Goal: Obtain resource: Download file/media

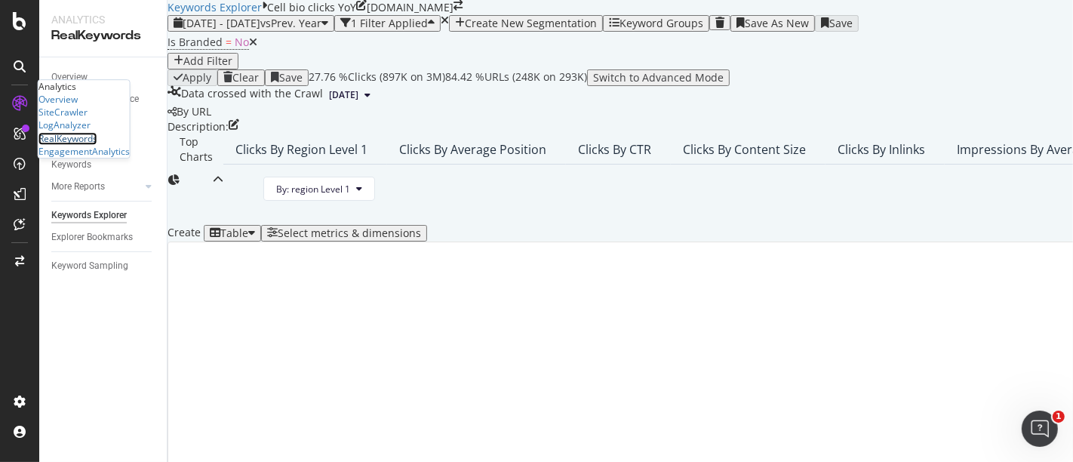
click at [90, 145] on div "RealKeywords" at bounding box center [67, 138] width 59 height 13
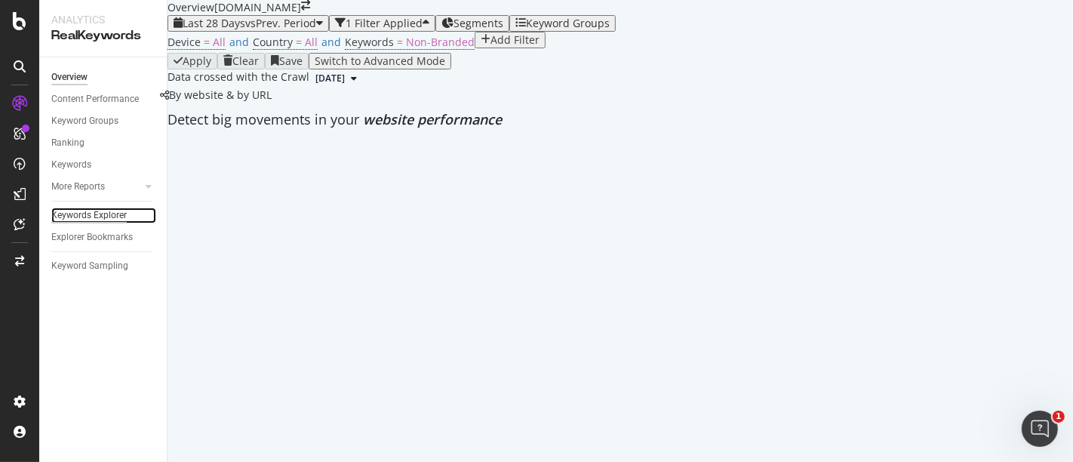
click at [88, 220] on div "Keywords Explorer" at bounding box center [88, 215] width 75 height 16
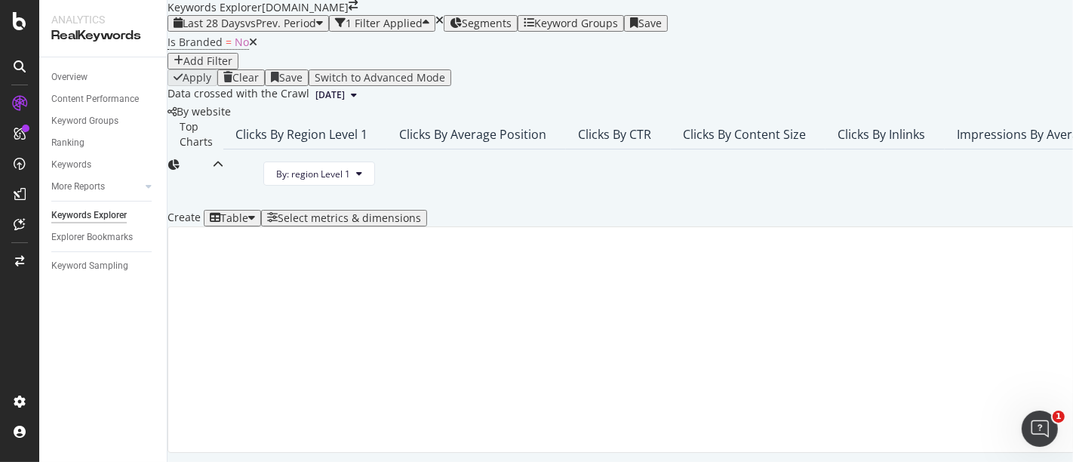
click at [509, 30] on span "Segments" at bounding box center [487, 23] width 50 height 14
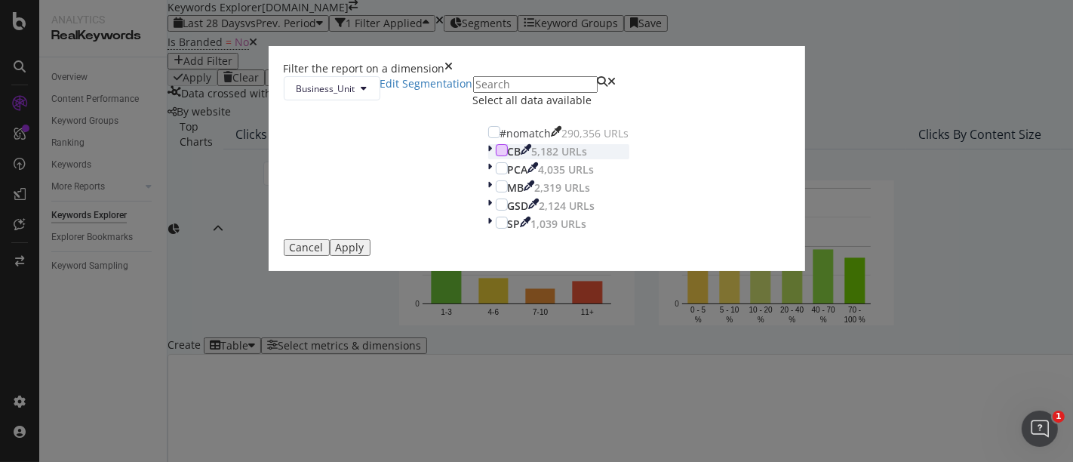
click at [496, 156] on div "modal" at bounding box center [502, 150] width 12 height 12
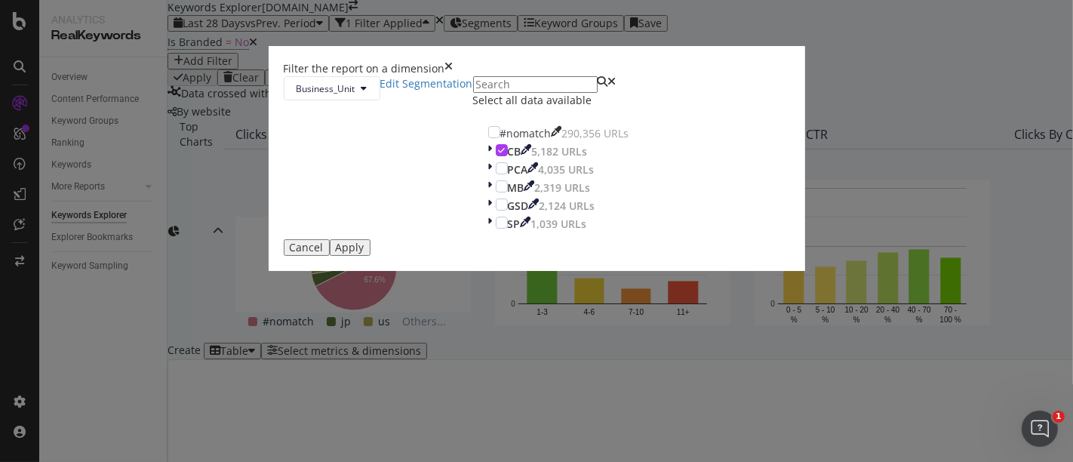
click at [370, 256] on button "Apply" at bounding box center [350, 247] width 41 height 17
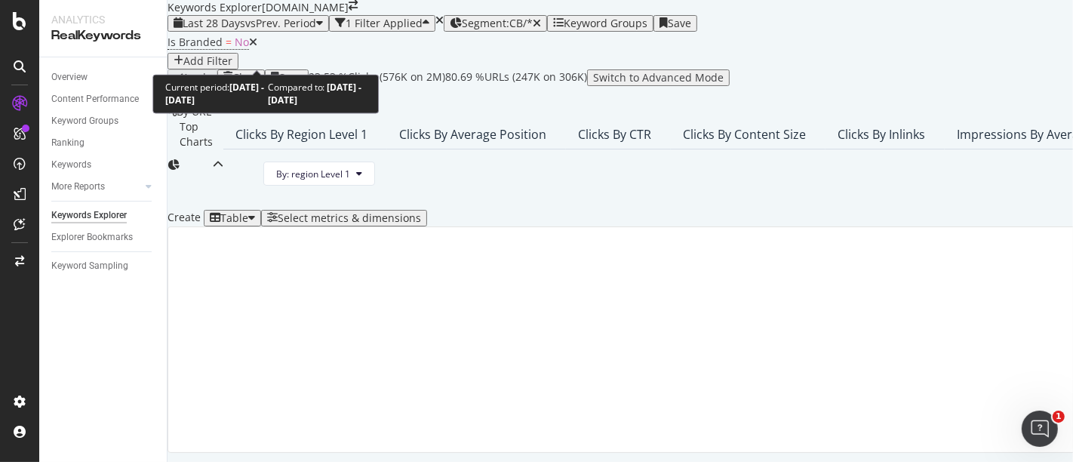
click at [278, 29] on div "Last 28 Days vs Prev. Period" at bounding box center [248, 23] width 149 height 12
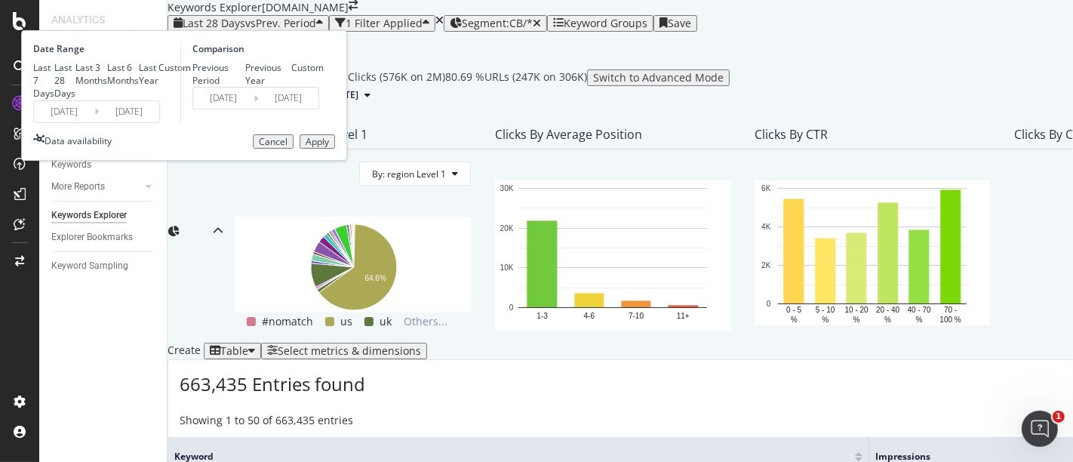
click at [54, 100] on div "Last 7 Days" at bounding box center [43, 80] width 21 height 38
type input "[DATE]"
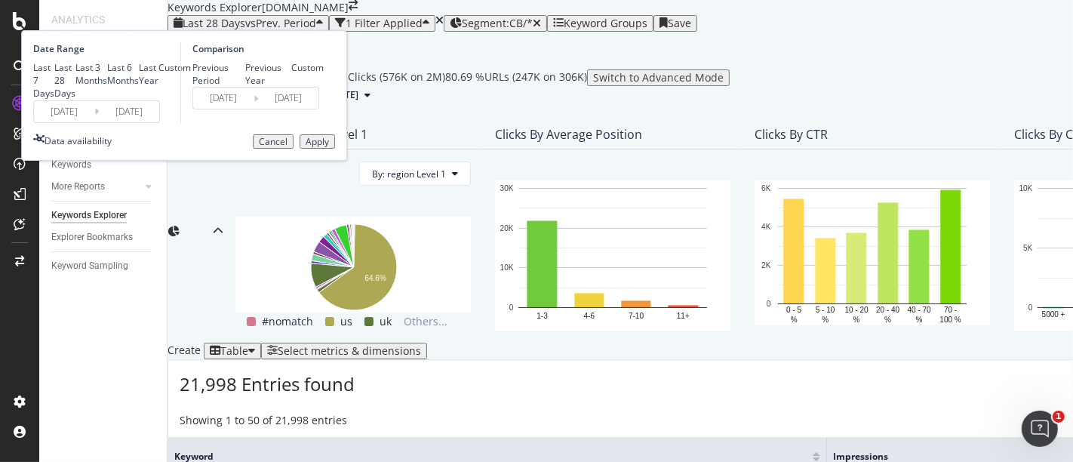
click at [329, 147] on div "Apply" at bounding box center [317, 142] width 23 height 11
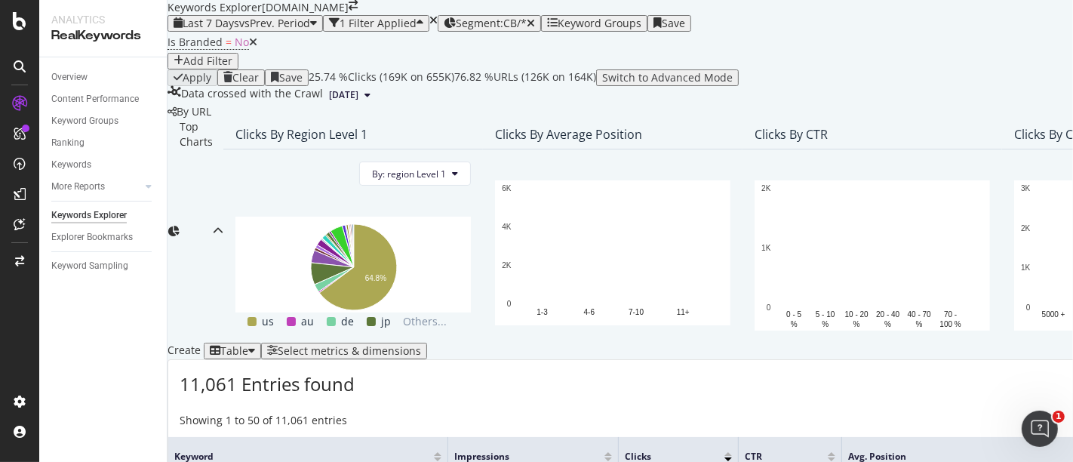
scroll to position [419, 0]
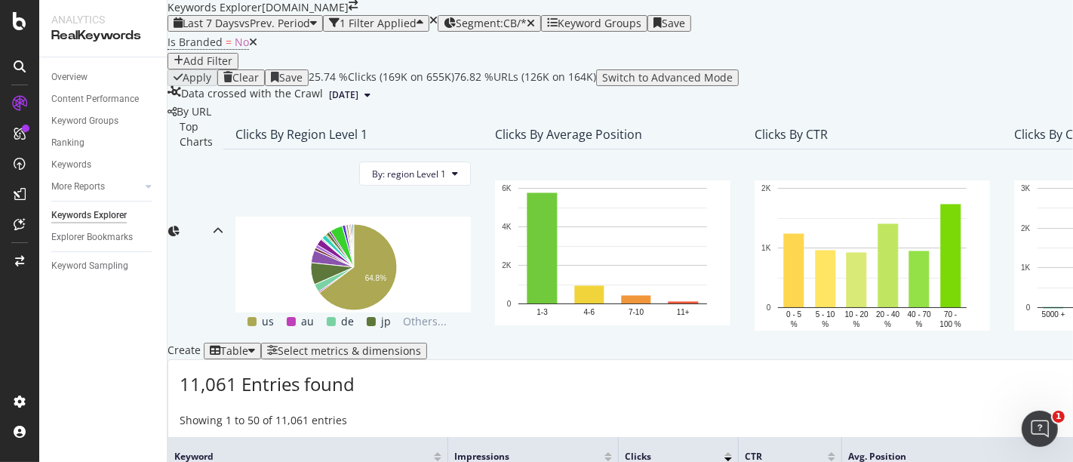
click at [421, 345] on div "Select metrics & dimensions" at bounding box center [349, 351] width 143 height 12
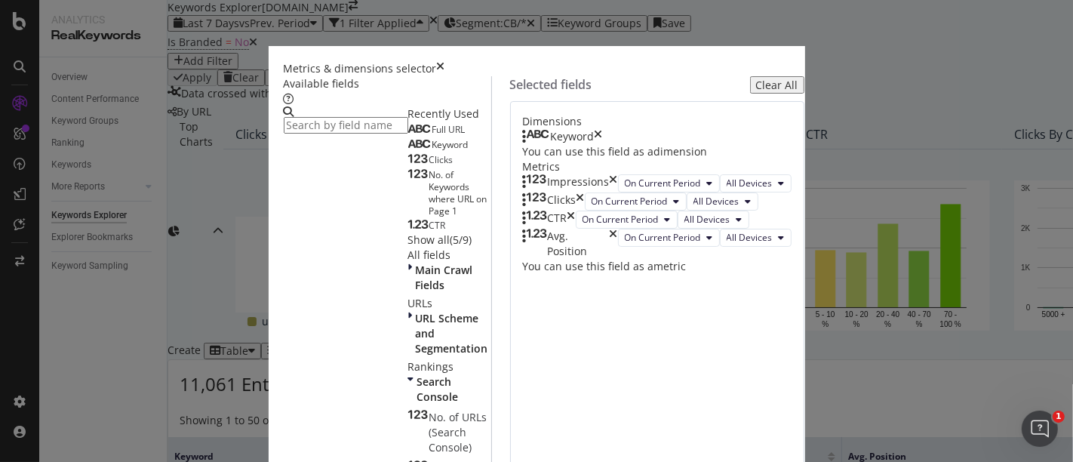
click at [432, 136] on span "Full URL" at bounding box center [448, 129] width 33 height 13
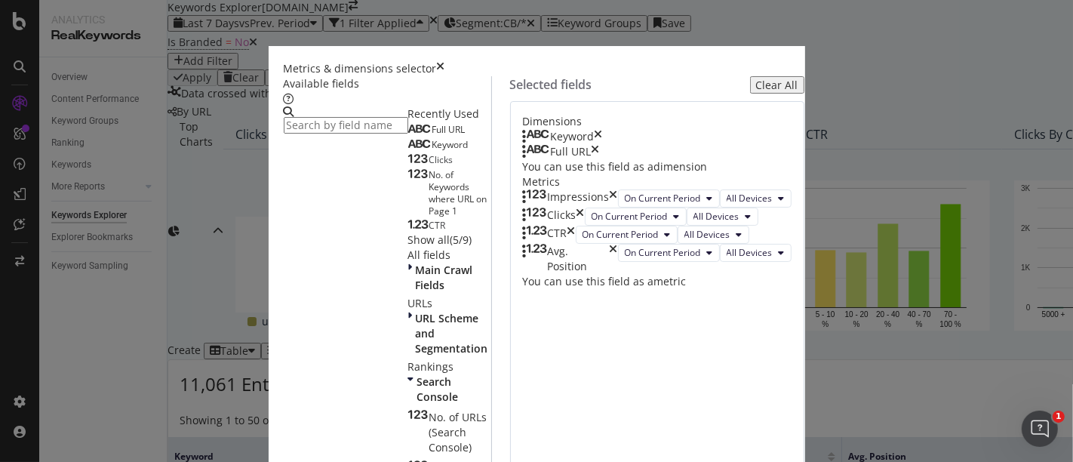
click at [618, 207] on div "Impressions" at bounding box center [570, 198] width 95 height 18
click at [618, 207] on icon "times" at bounding box center [614, 198] width 8 height 18
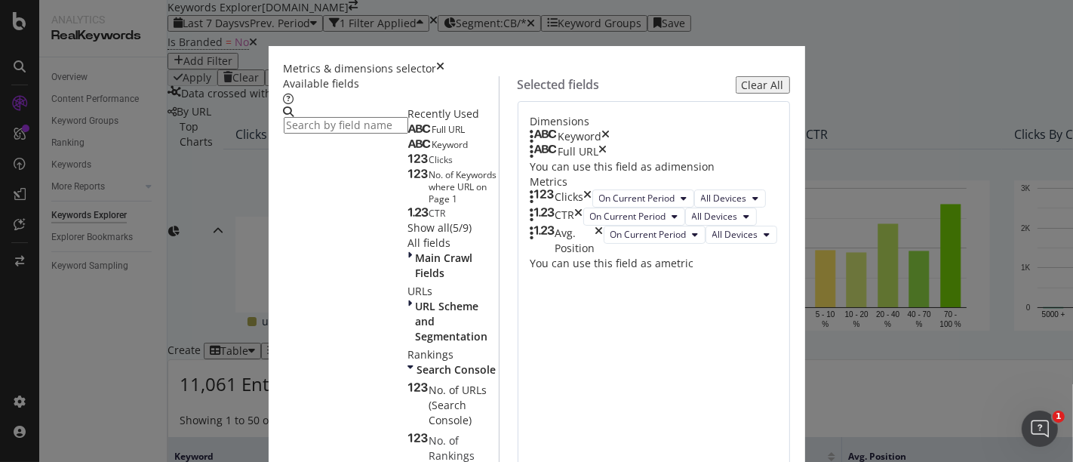
click at [592, 207] on icon "times" at bounding box center [588, 198] width 8 height 18
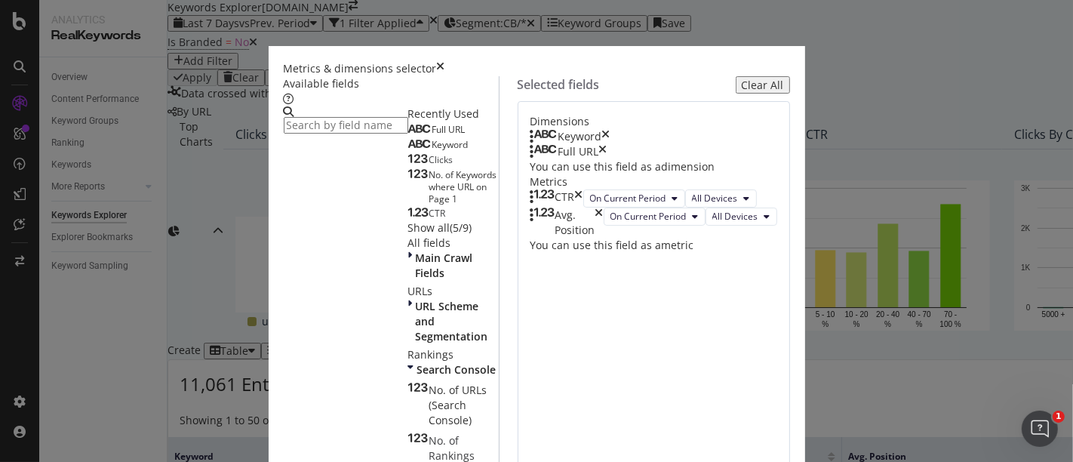
click at [583, 207] on div "CTR" at bounding box center [556, 198] width 53 height 18
click at [583, 207] on icon "times" at bounding box center [579, 198] width 8 height 18
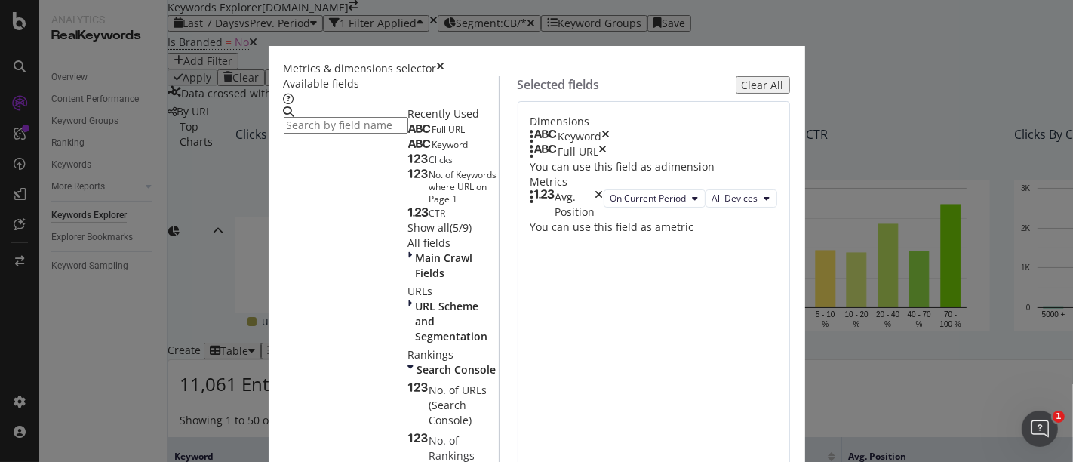
click at [604, 220] on icon "times" at bounding box center [599, 204] width 8 height 30
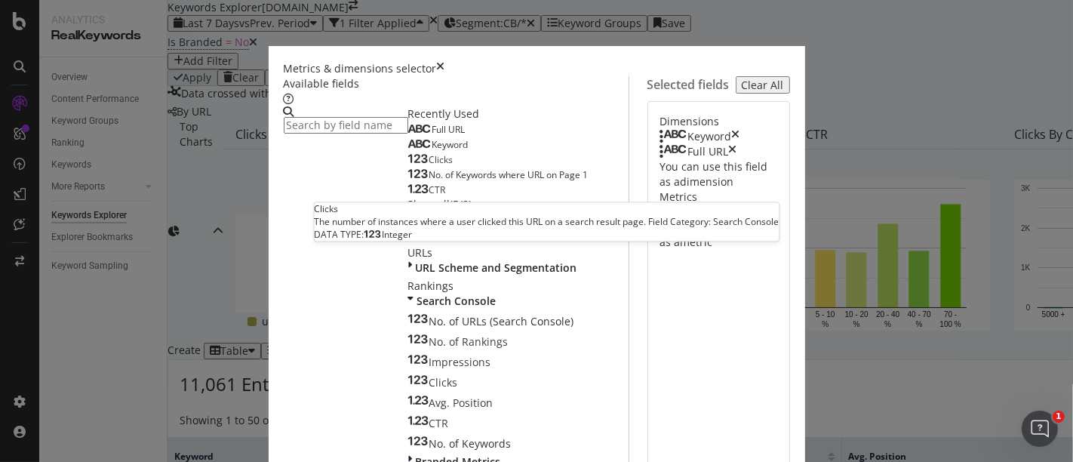
click at [408, 166] on div "Clicks" at bounding box center [430, 160] width 45 height 12
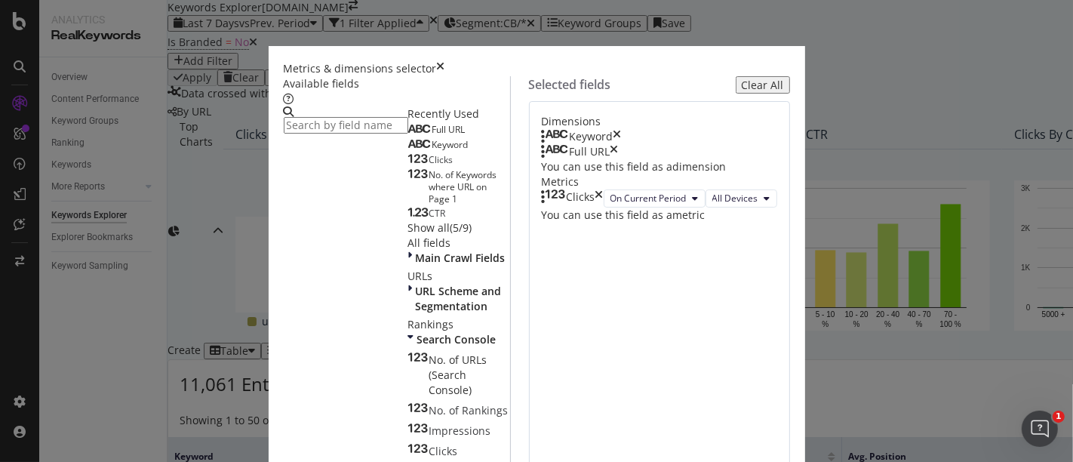
click at [408, 166] on div "Clicks" at bounding box center [430, 160] width 45 height 12
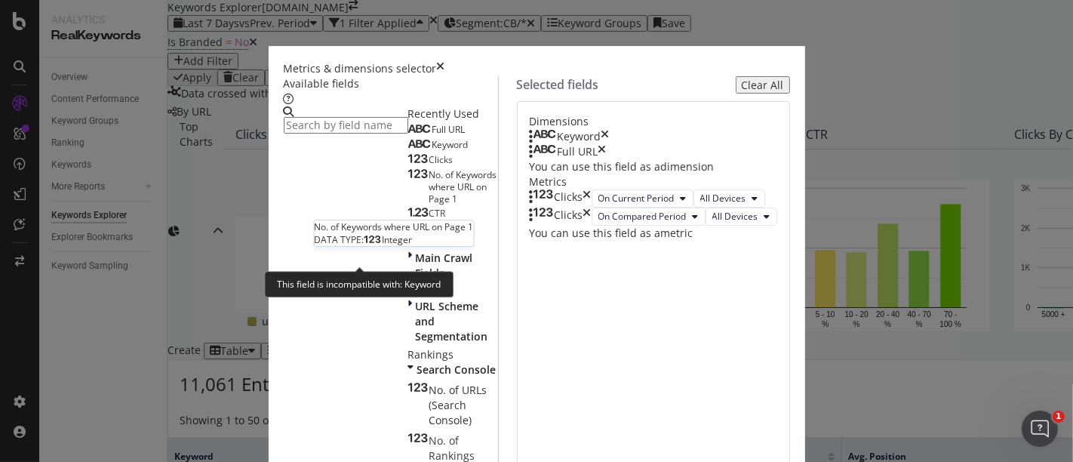
scroll to position [8, 0]
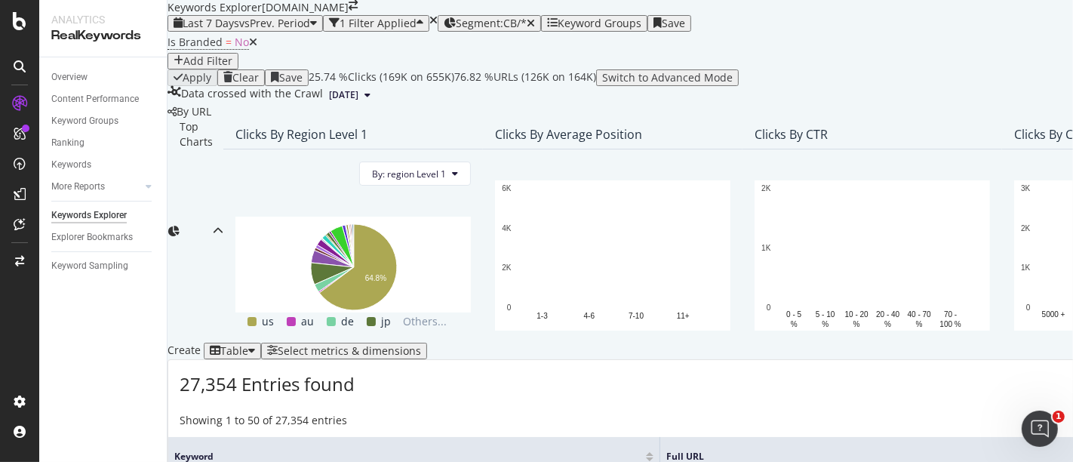
scroll to position [308, 0]
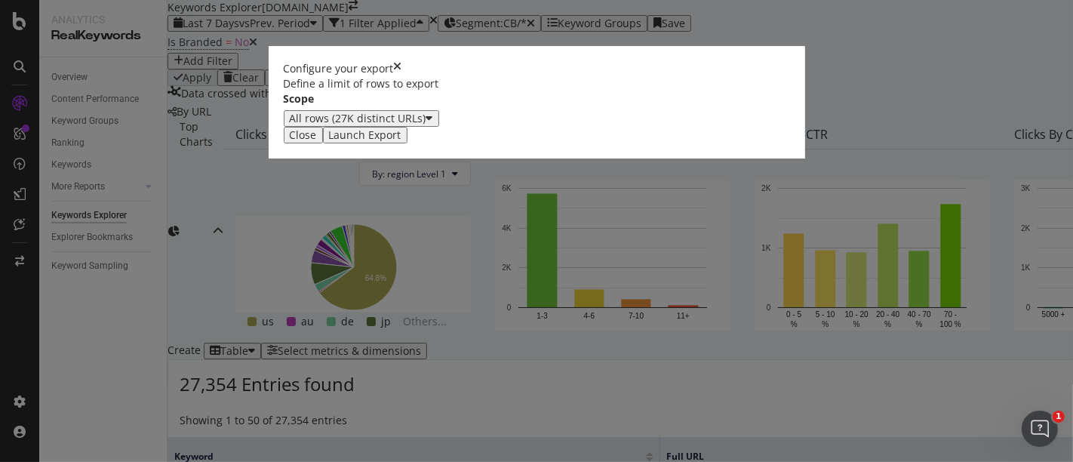
click at [401, 141] on div "Launch Export" at bounding box center [365, 135] width 72 height 12
